Goal: Navigation & Orientation: Go to known website

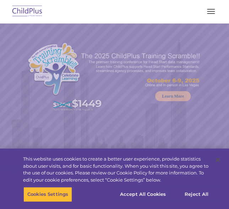
select select "MEDIUM"
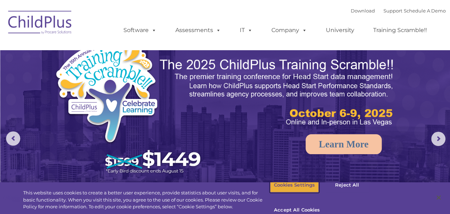
click at [229, 191] on button "Cookies Settings" at bounding box center [294, 184] width 49 height 15
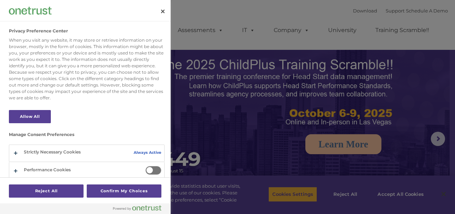
click at [229, 191] on div at bounding box center [227, 107] width 455 height 214
click at [164, 11] on button "Close" at bounding box center [163, 12] width 16 height 16
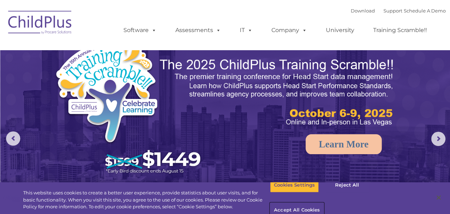
click at [229, 203] on button "Accept All Cookies" at bounding box center [297, 210] width 54 height 15
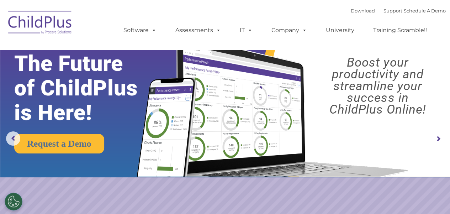
click at [41, 17] on img at bounding box center [40, 24] width 71 height 36
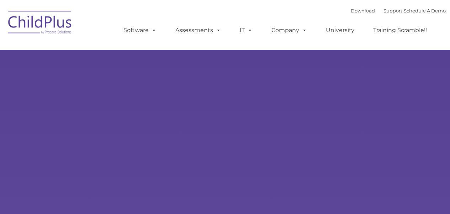
type input ""
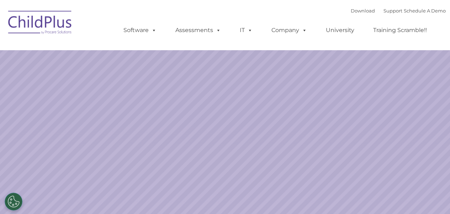
select select "MEDIUM"
